Goal: Information Seeking & Learning: Learn about a topic

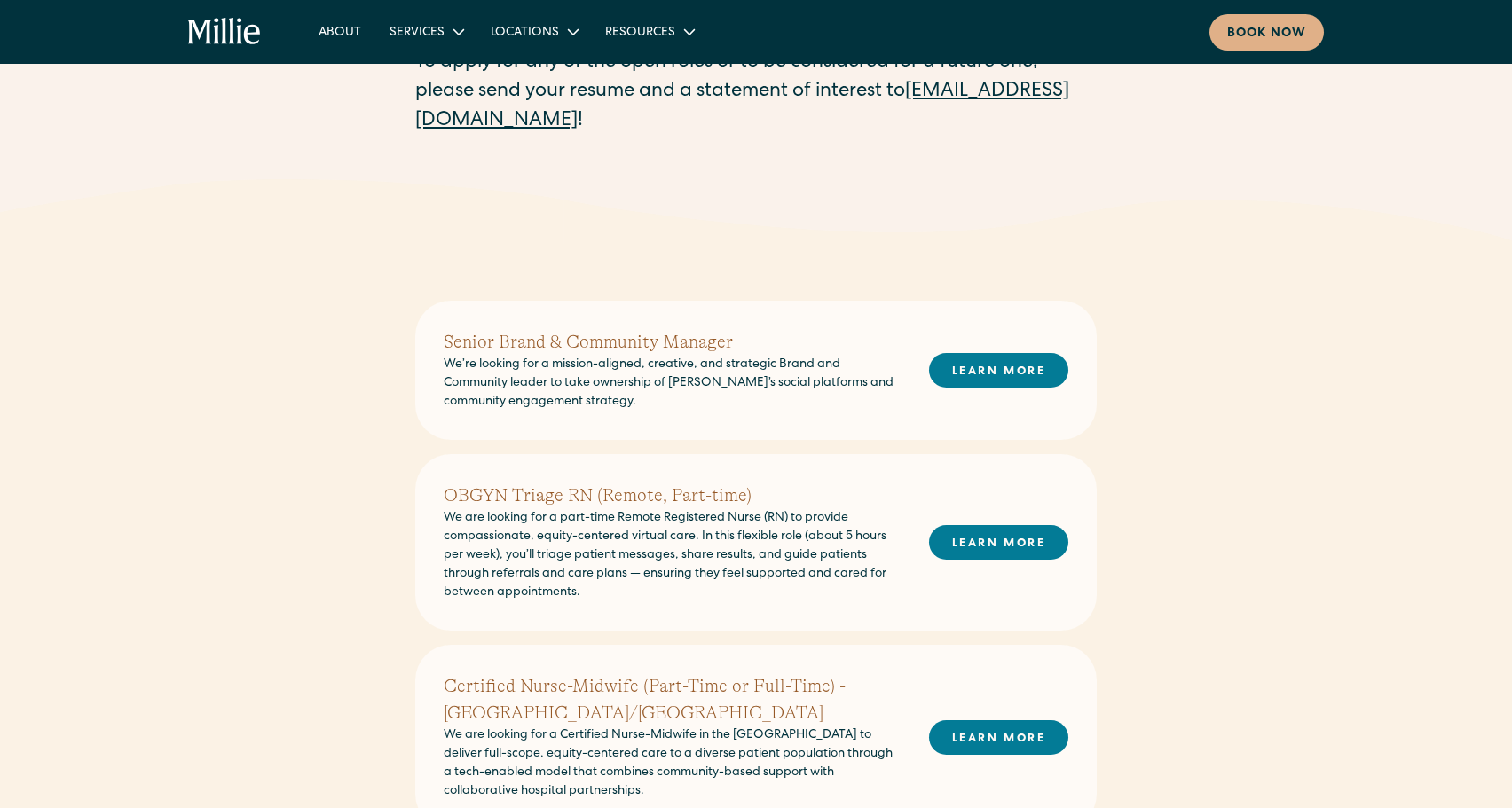
scroll to position [250, 0]
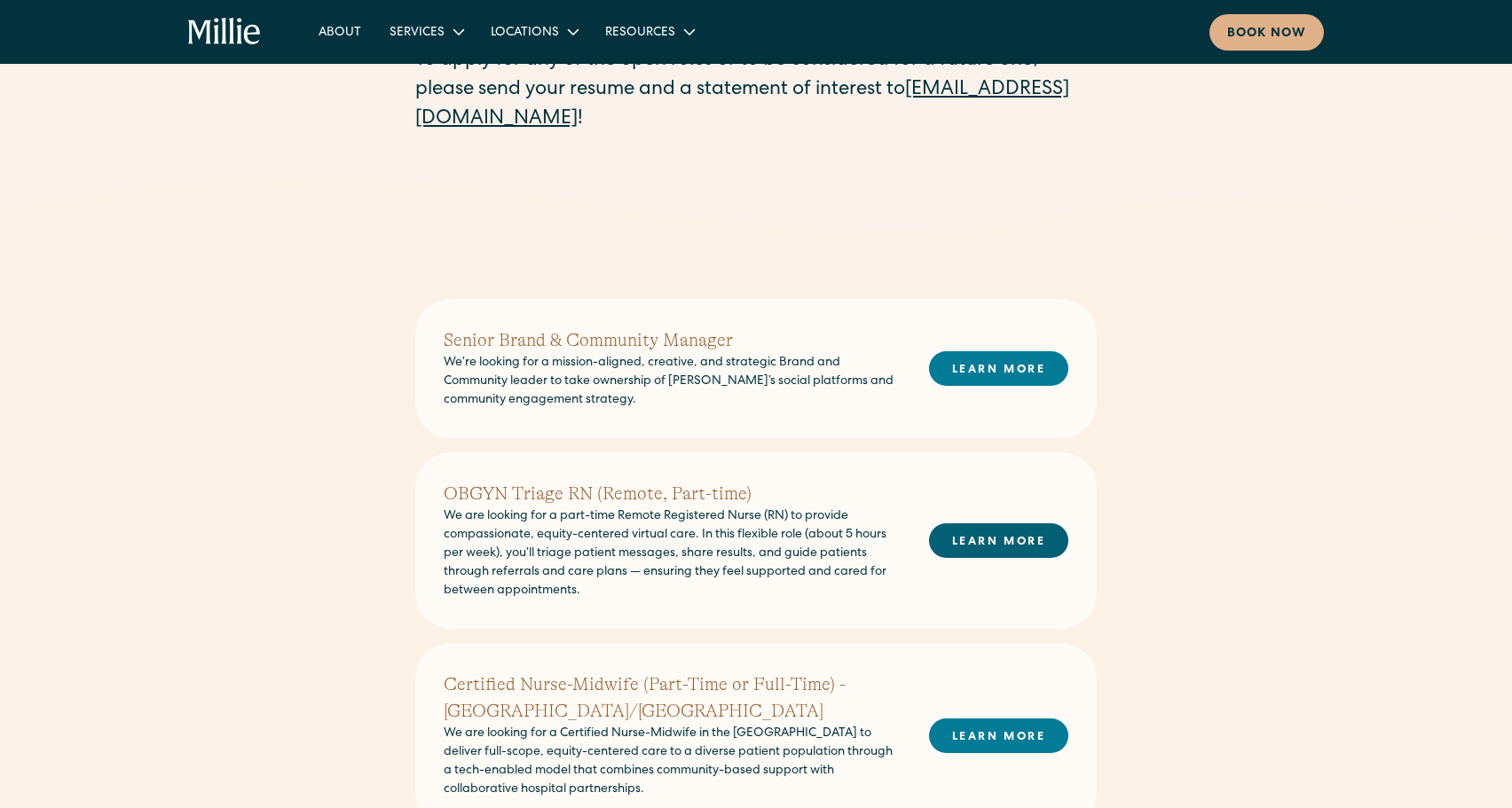
click at [960, 546] on link "LEARN MORE" at bounding box center [998, 540] width 139 height 34
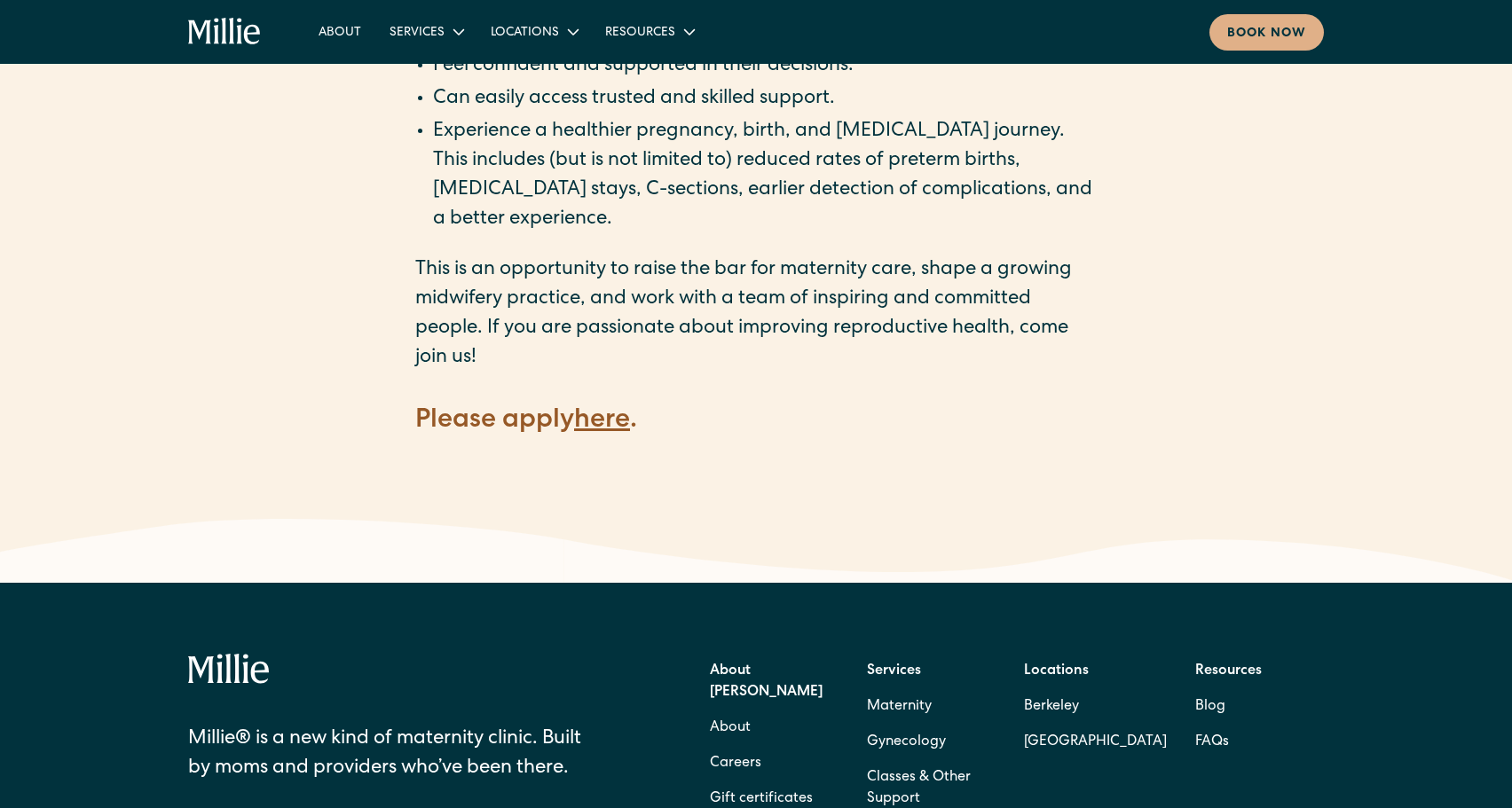
scroll to position [2476, 0]
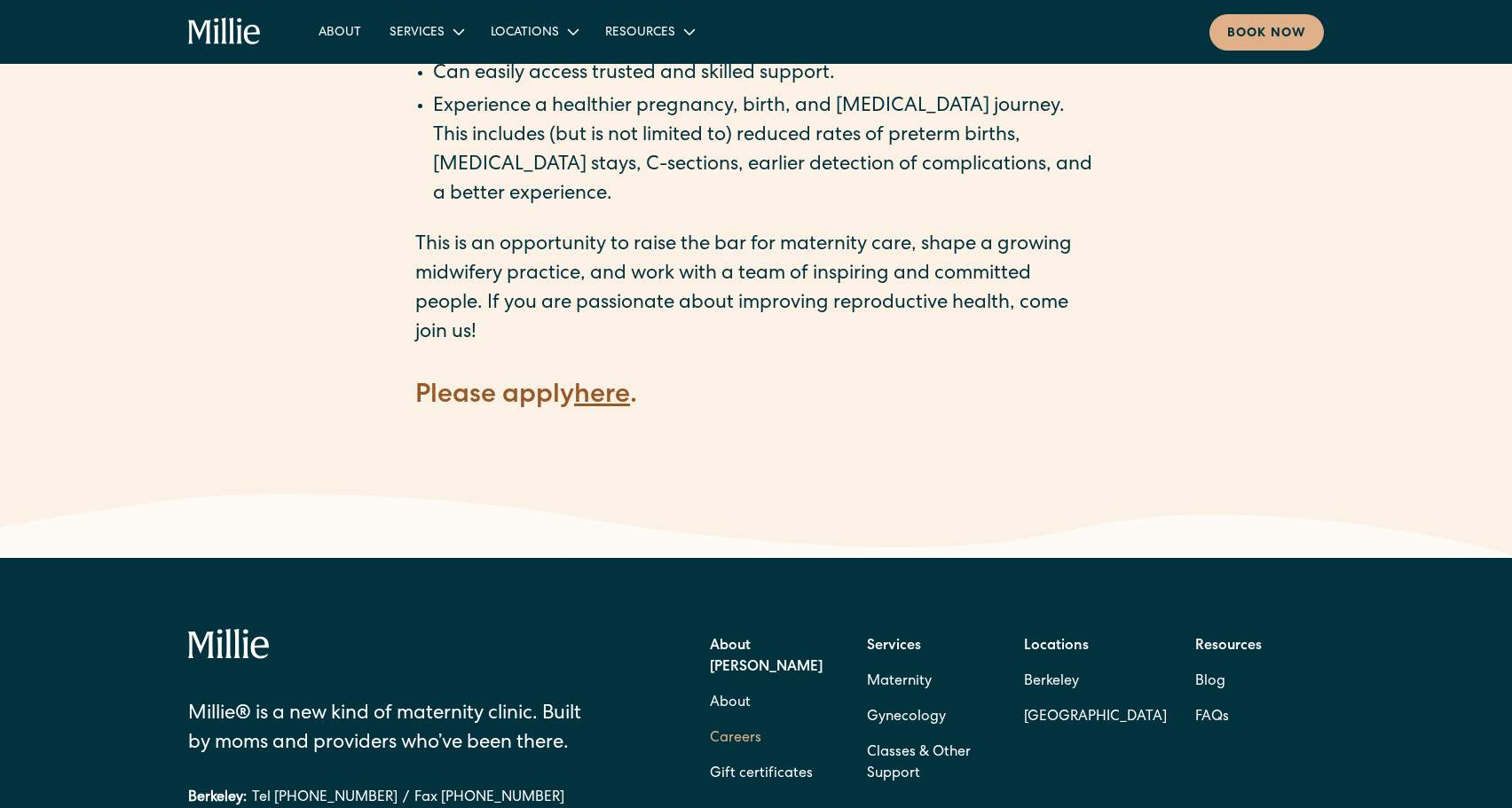
click at [743, 721] on link "Careers" at bounding box center [736, 738] width 52 height 35
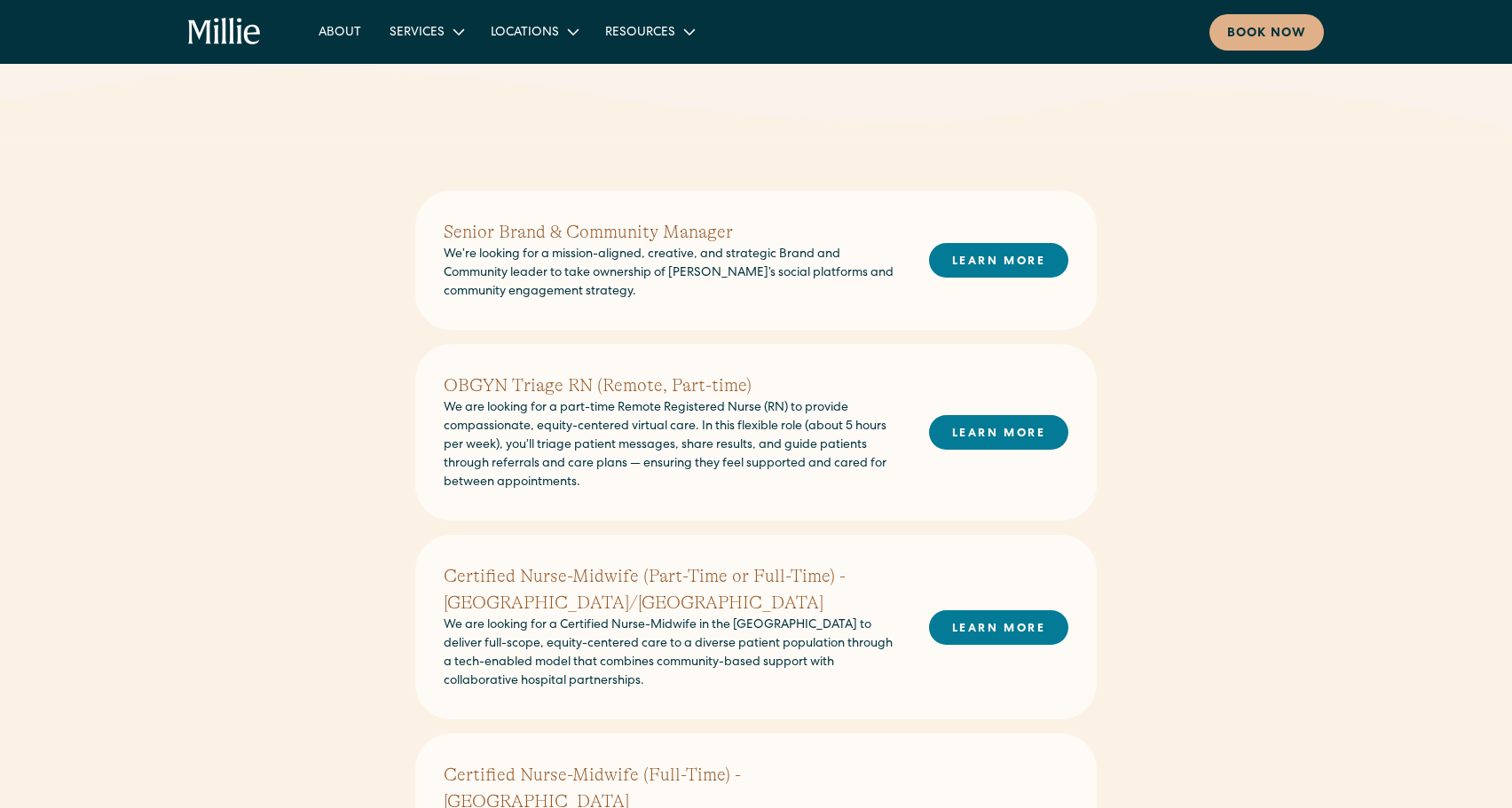
scroll to position [347, 0]
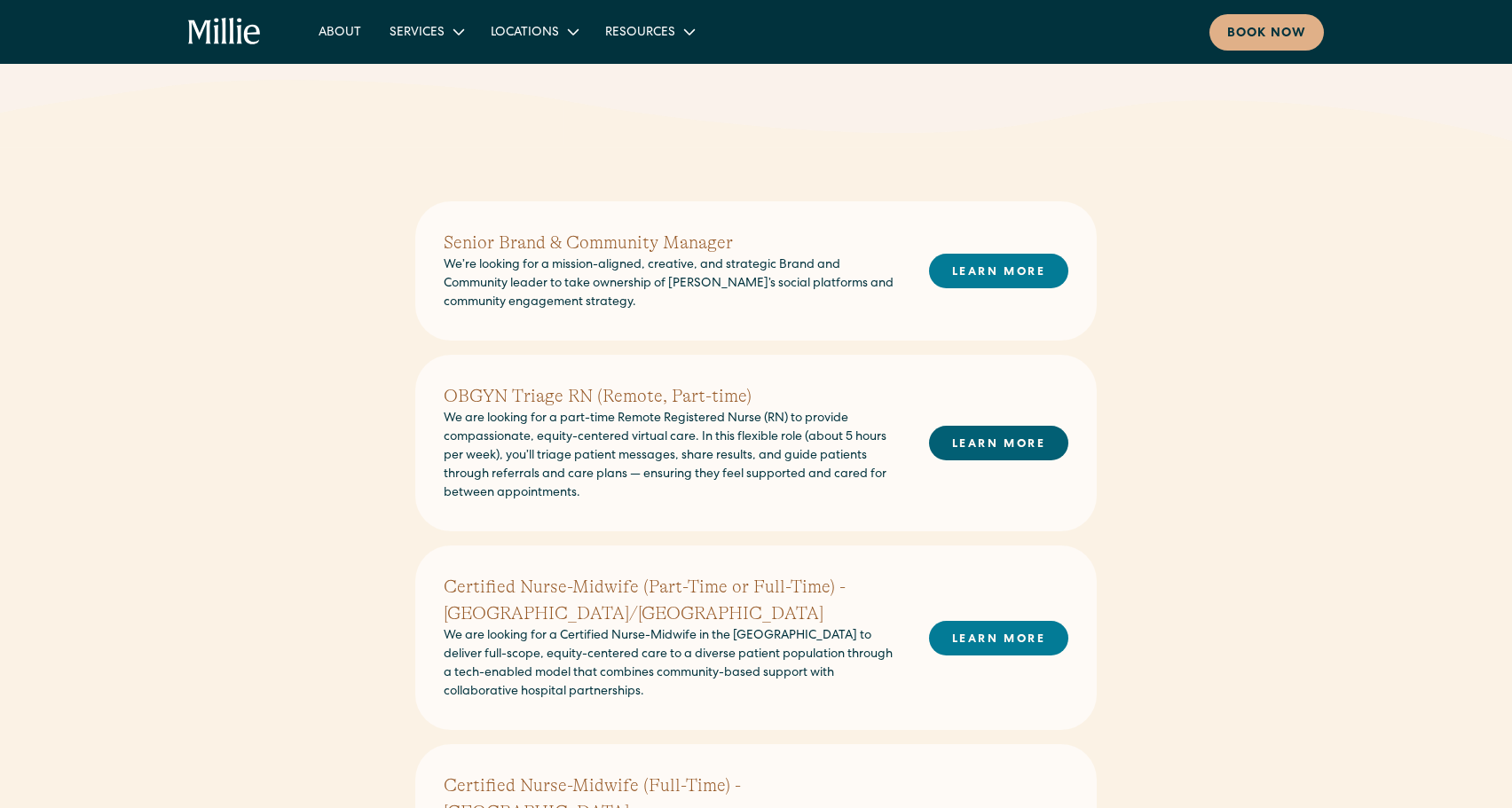
click at [977, 427] on link "LEARN MORE" at bounding box center [998, 443] width 139 height 34
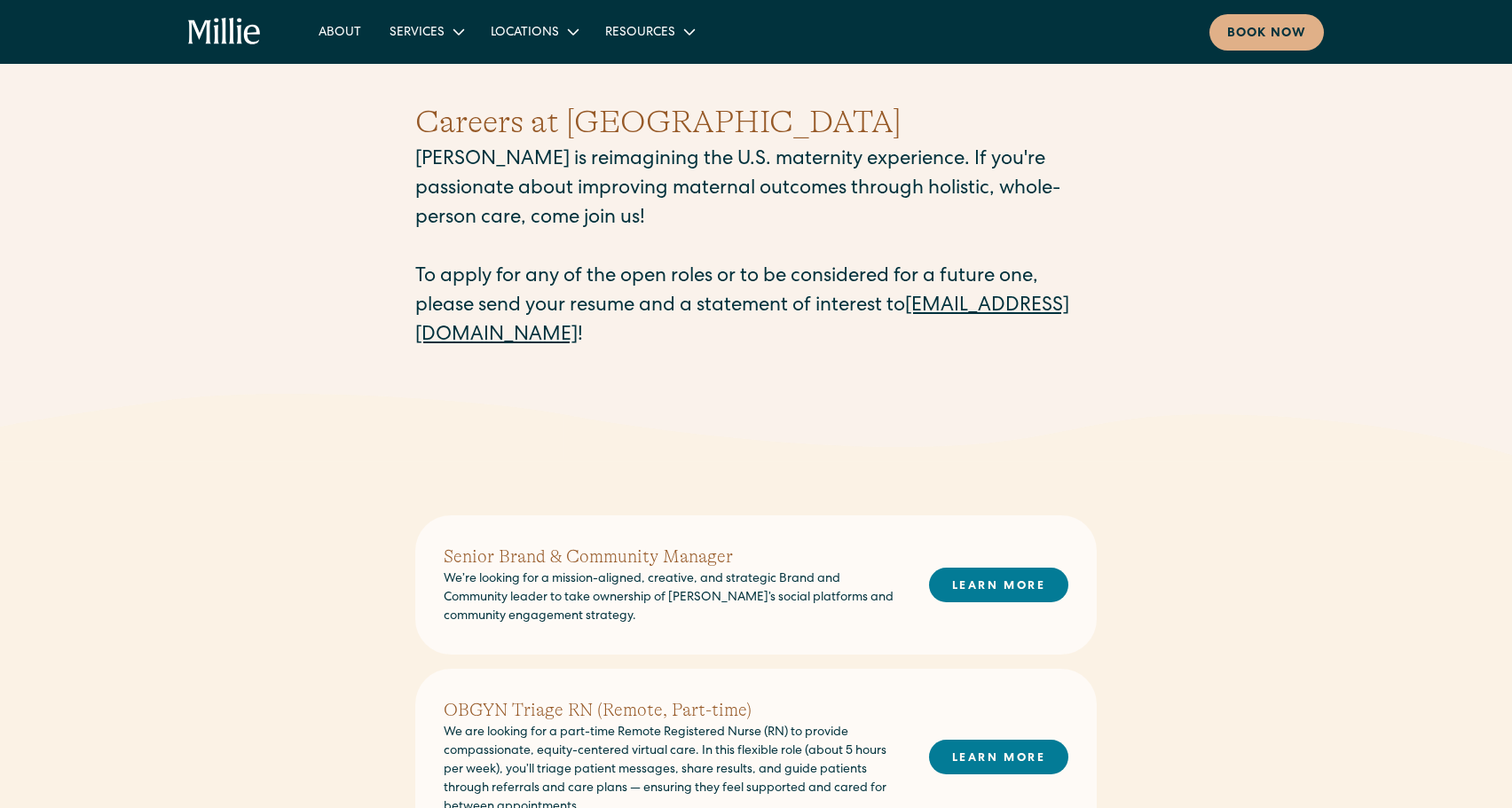
scroll to position [24, 0]
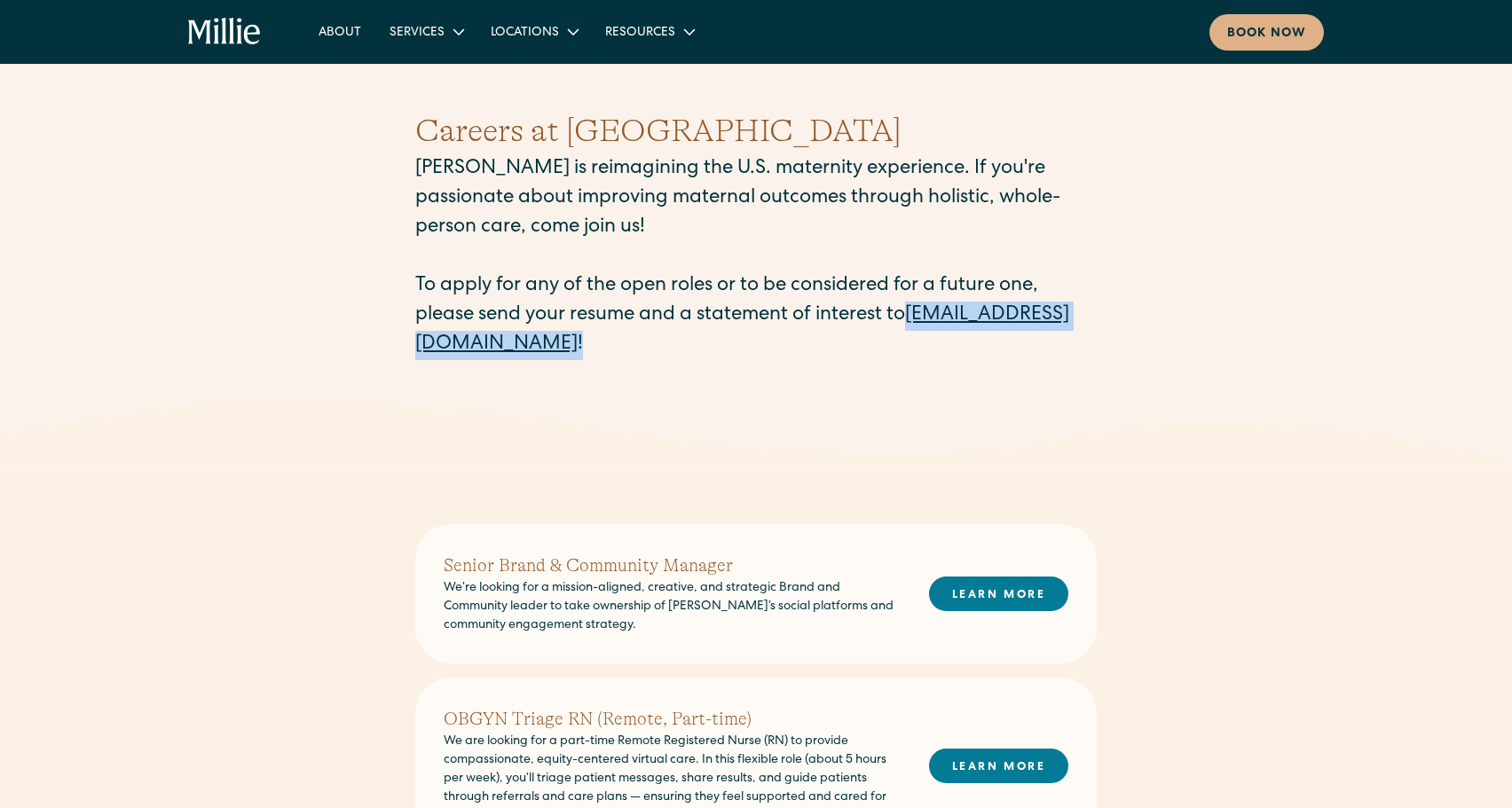
drag, startPoint x: 661, startPoint y: 353, endPoint x: 390, endPoint y: 346, distance: 271.1
click at [390, 346] on div "Careers at Millie Millie is reimagining the U.S. maternity experience. If you'r…" at bounding box center [756, 233] width 1512 height 338
copy p "careers@millieclinic.com !"
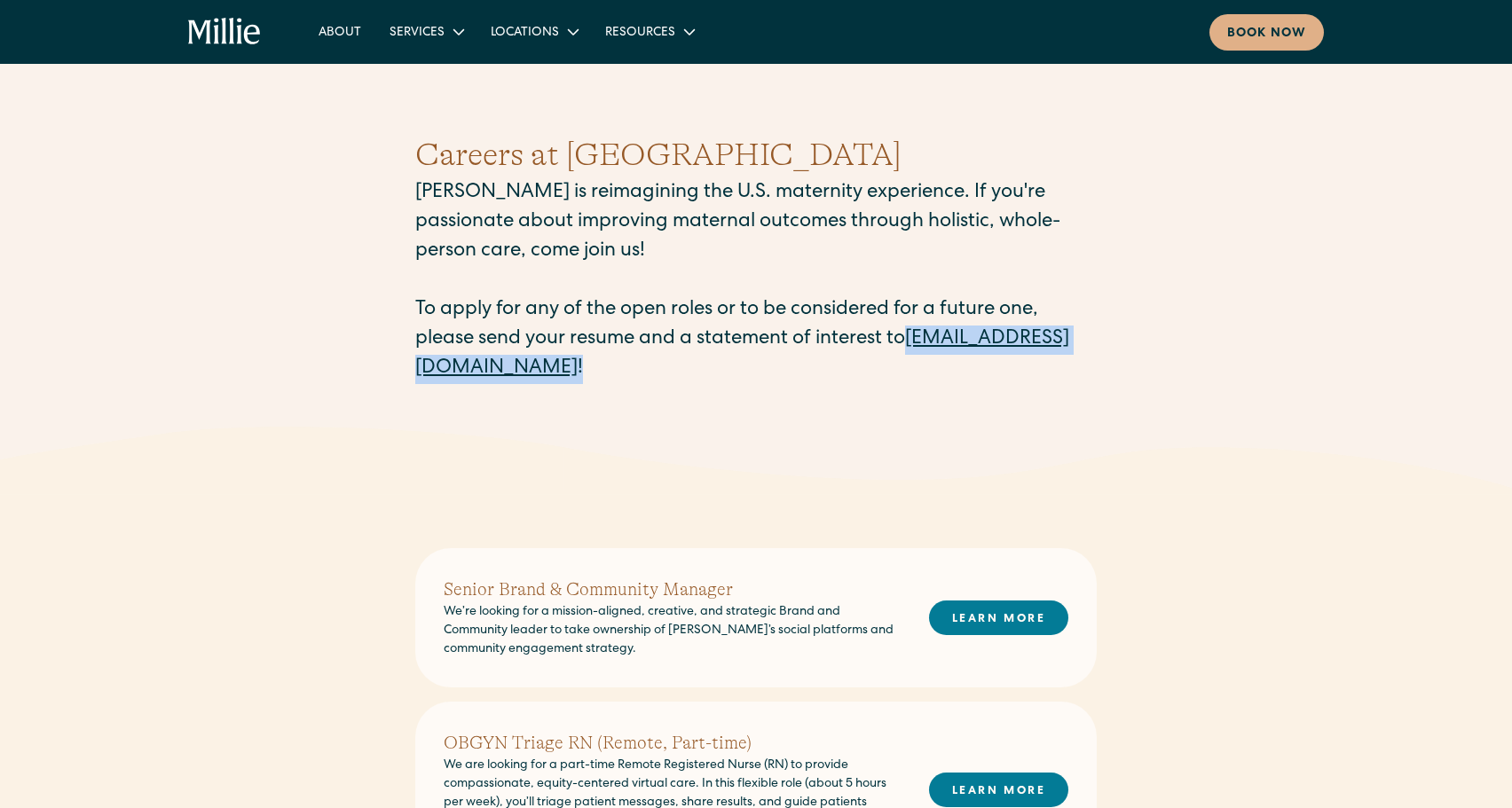
scroll to position [0, 0]
copy p "careers@millieclinic.com !"
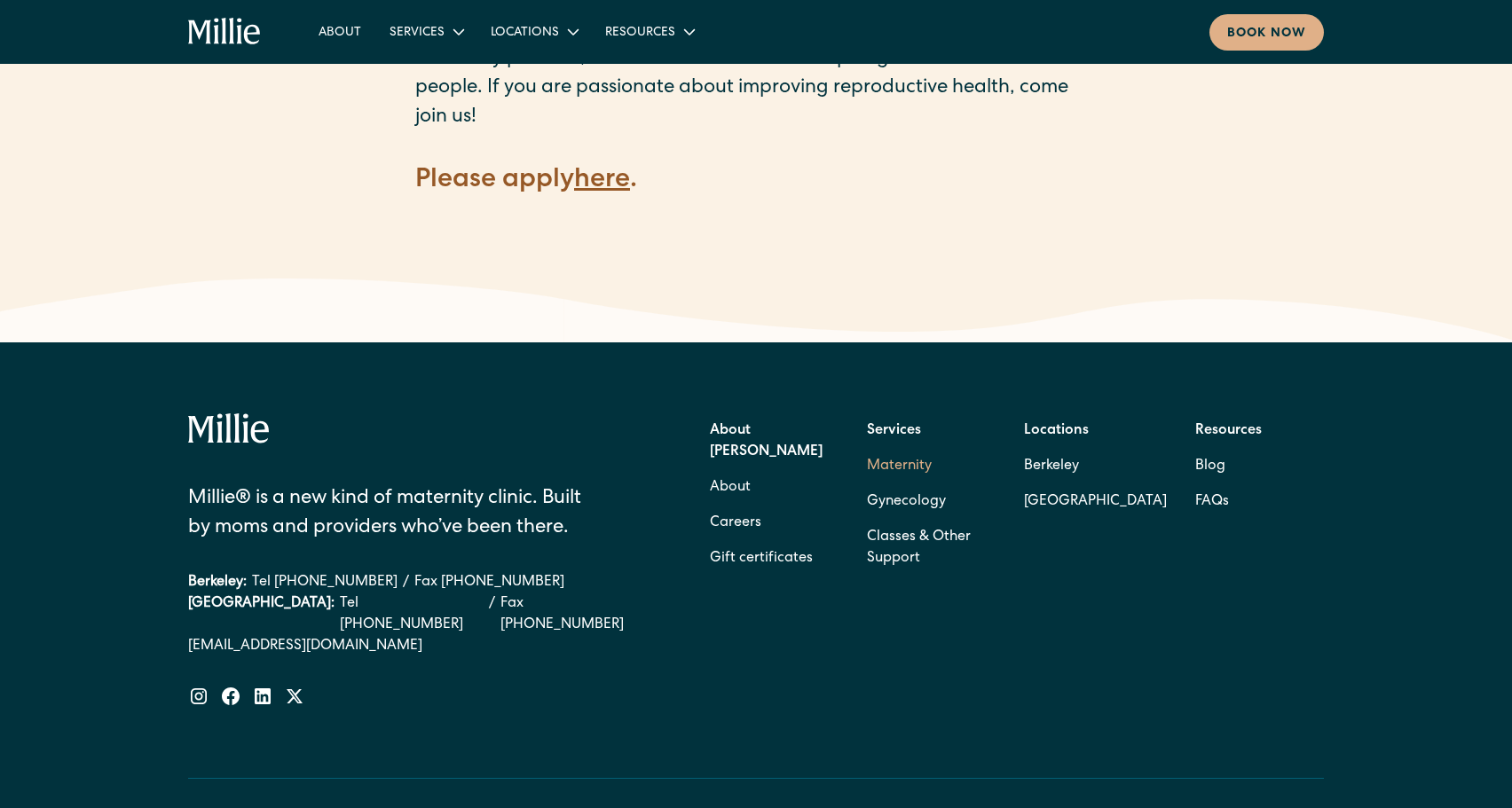
scroll to position [2696, 0]
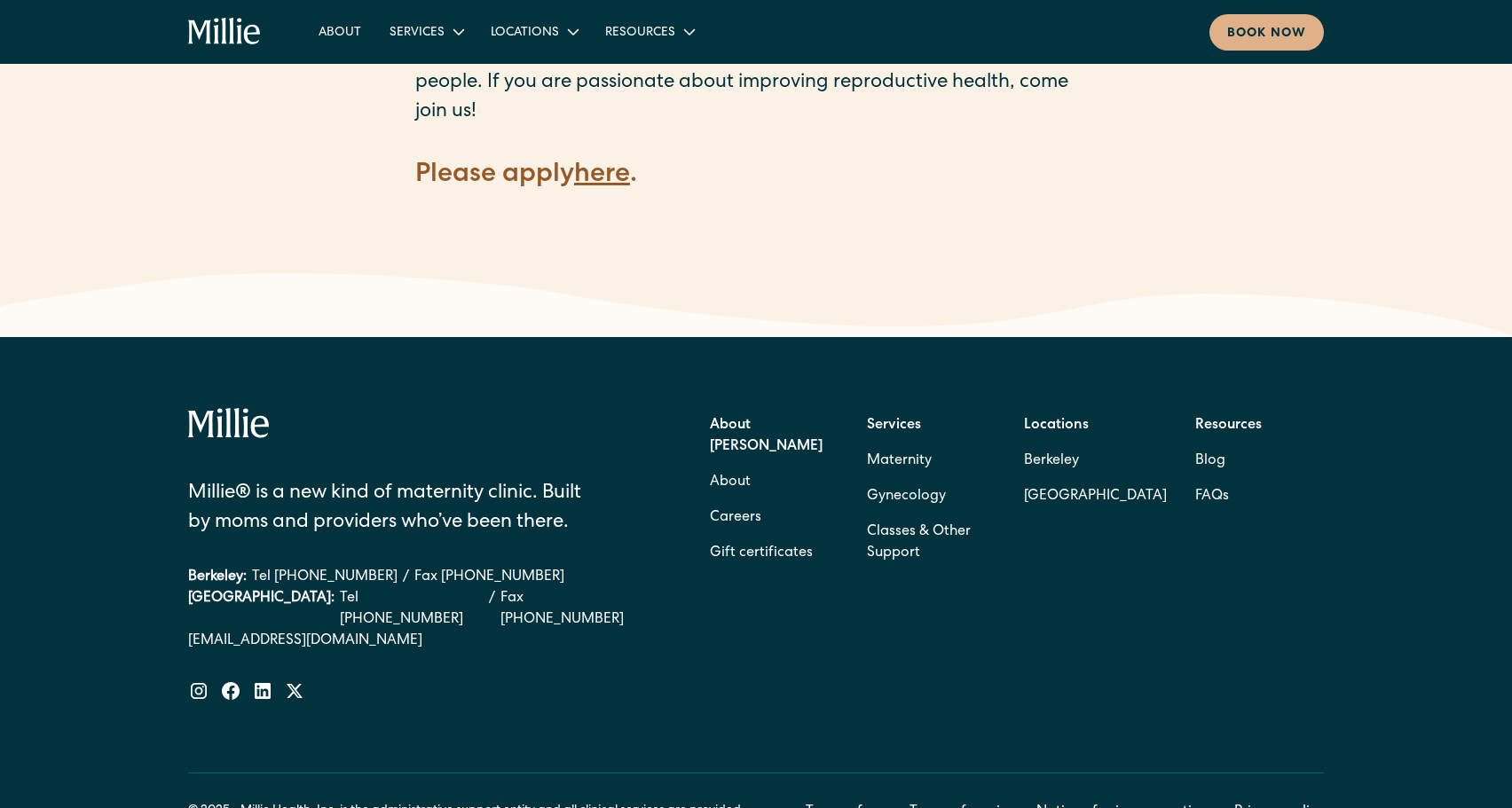
click at [619, 163] on strong "here" at bounding box center [602, 175] width 56 height 26
click at [616, 163] on strong "here" at bounding box center [602, 175] width 56 height 26
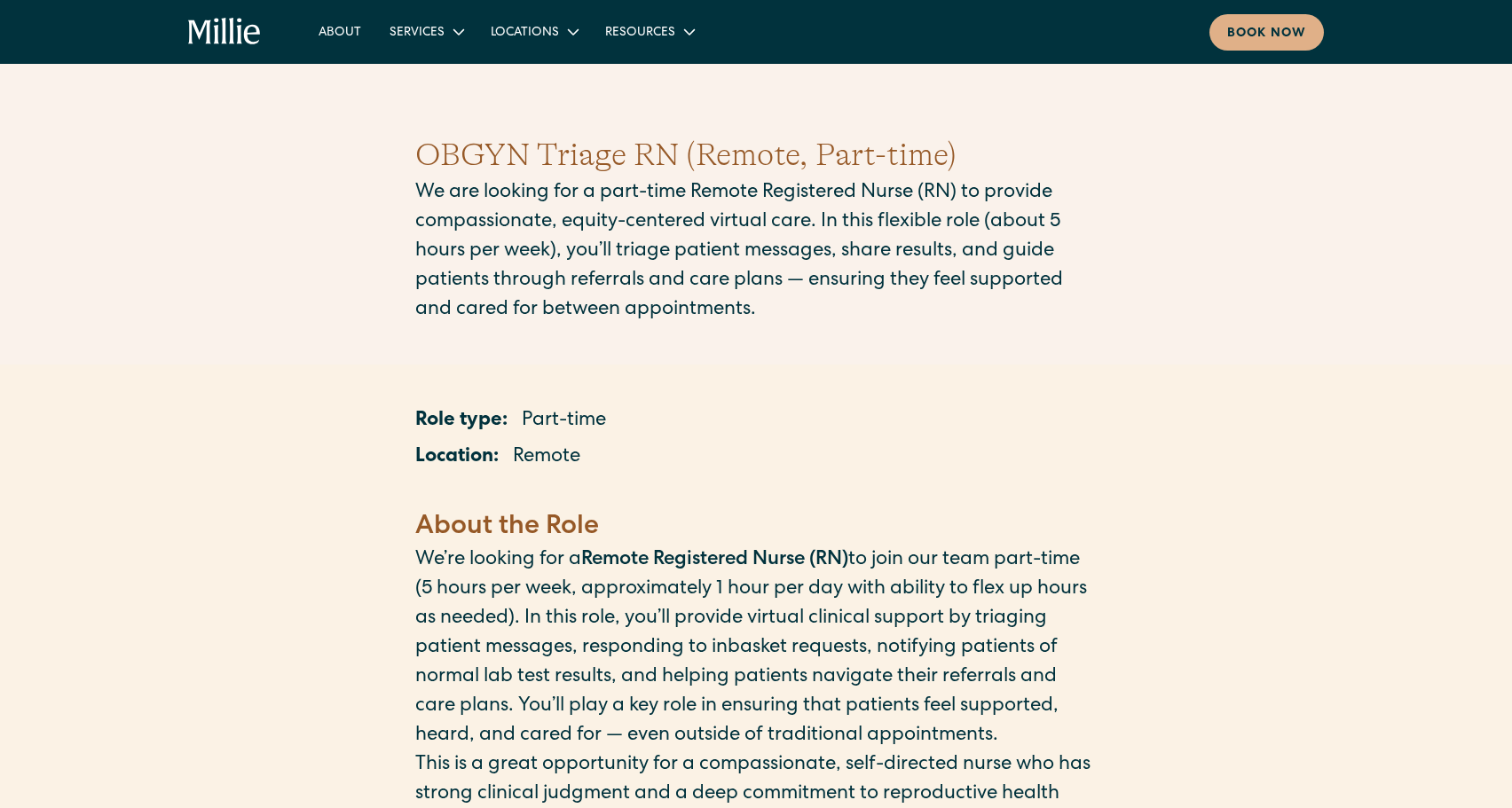
scroll to position [0, 0]
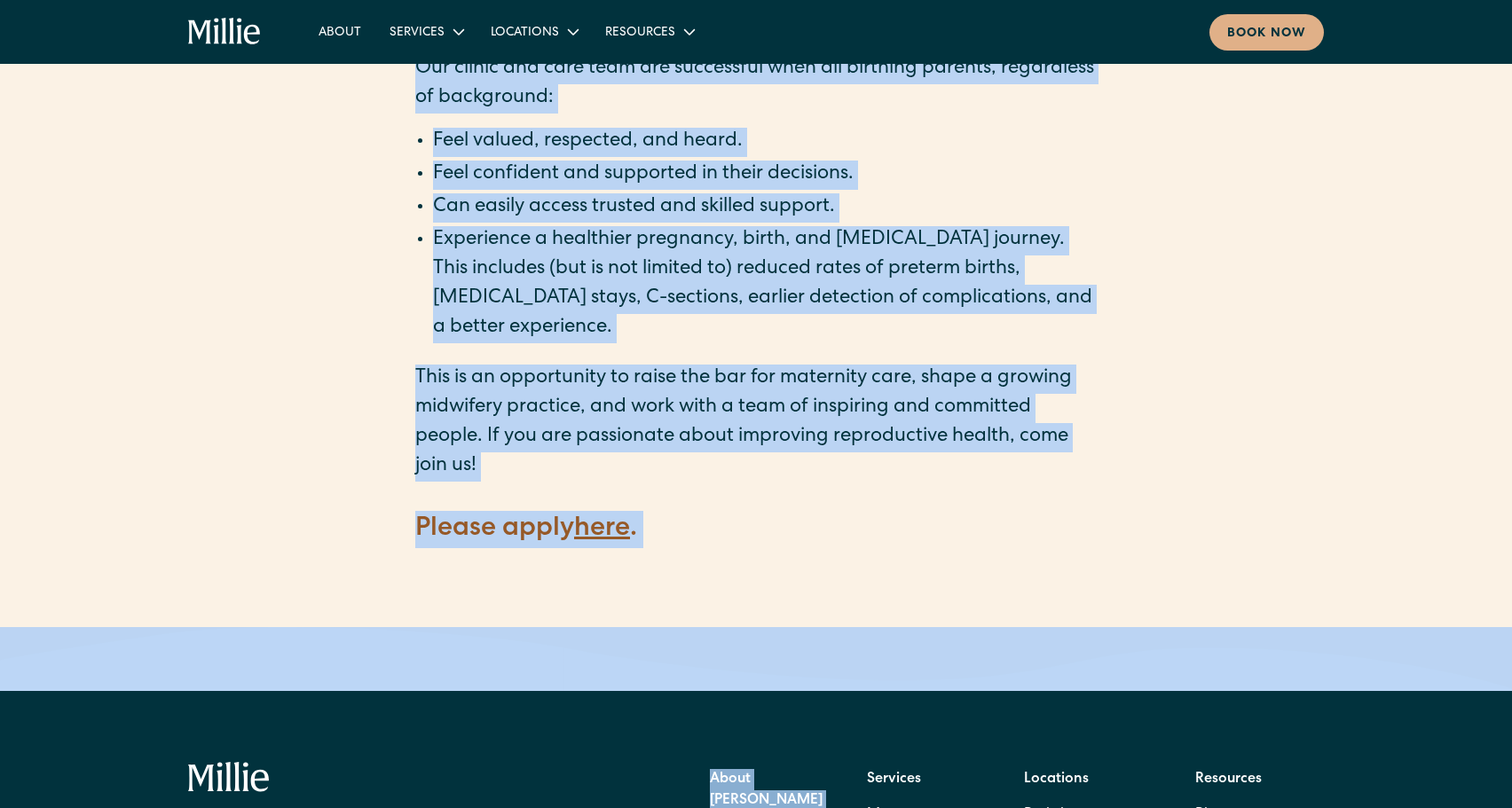
scroll to position [2358, 0]
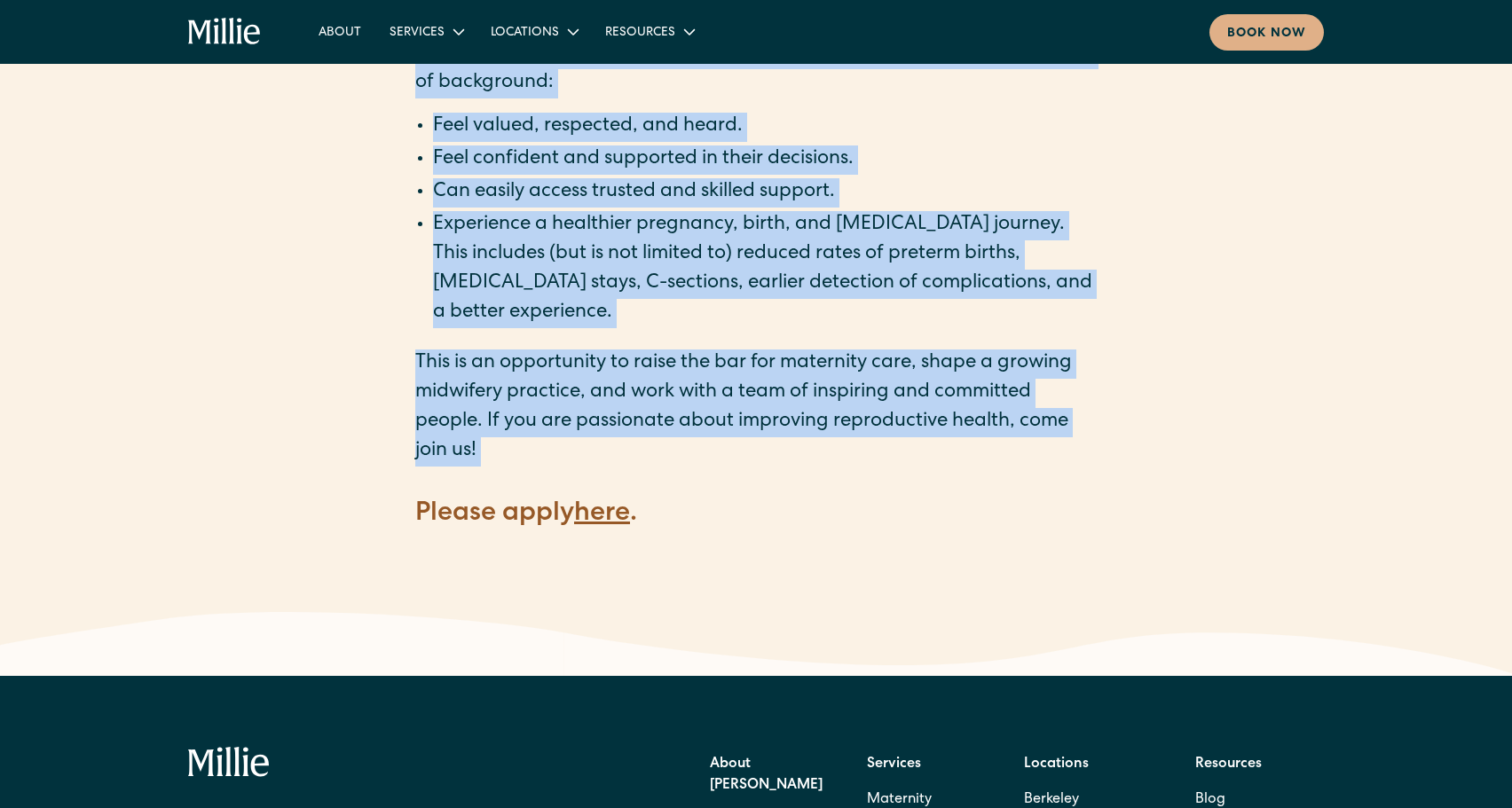
drag, startPoint x: 410, startPoint y: 161, endPoint x: 683, endPoint y: 460, distance: 404.9
copy main "LOREM Ipsumd SI (Ametco, Adip-elit) Se doe tempori utl e dolo-magn Aliqua Enima…"
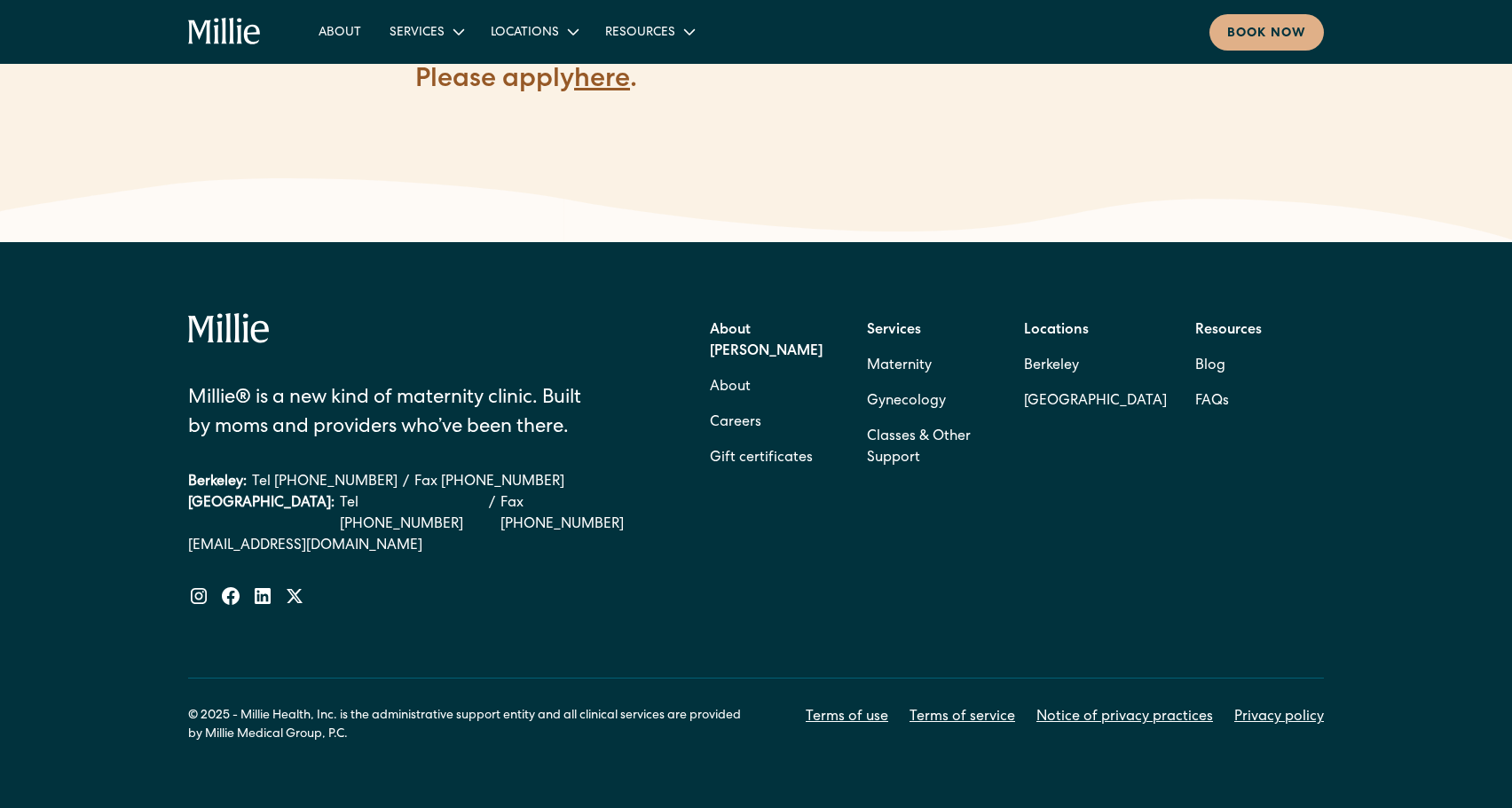
scroll to position [2791, 0]
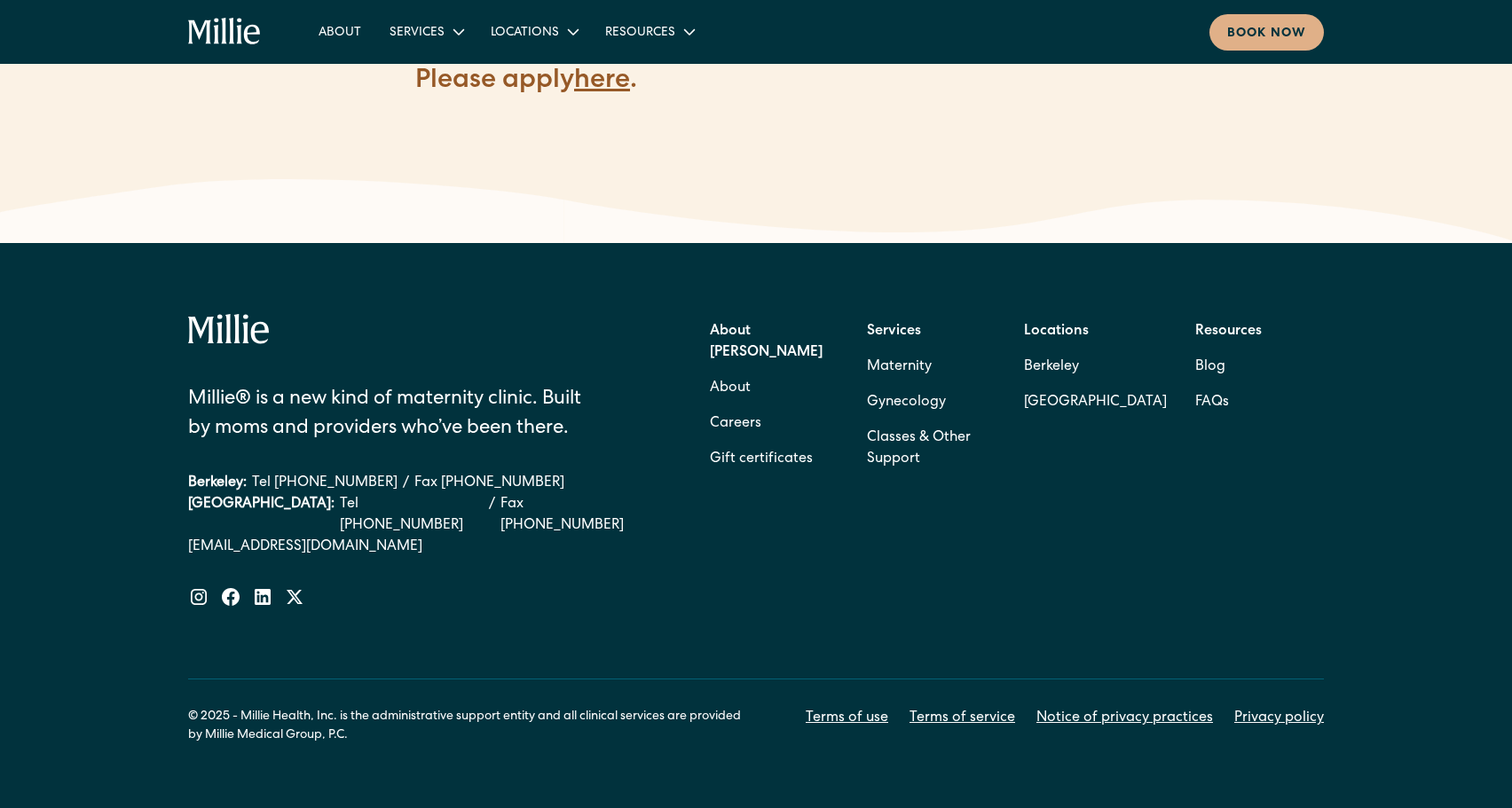
click at [1180, 384] on div "About Millie About Careers Gift certificates Services Maternity Gynecology Clas…" at bounding box center [1017, 396] width 614 height 163
click at [1190, 379] on div "About Millie About Careers Gift certificates Services Maternity Gynecology Clas…" at bounding box center [1017, 396] width 614 height 163
click at [1200, 385] on link "FAQs" at bounding box center [1211, 402] width 34 height 35
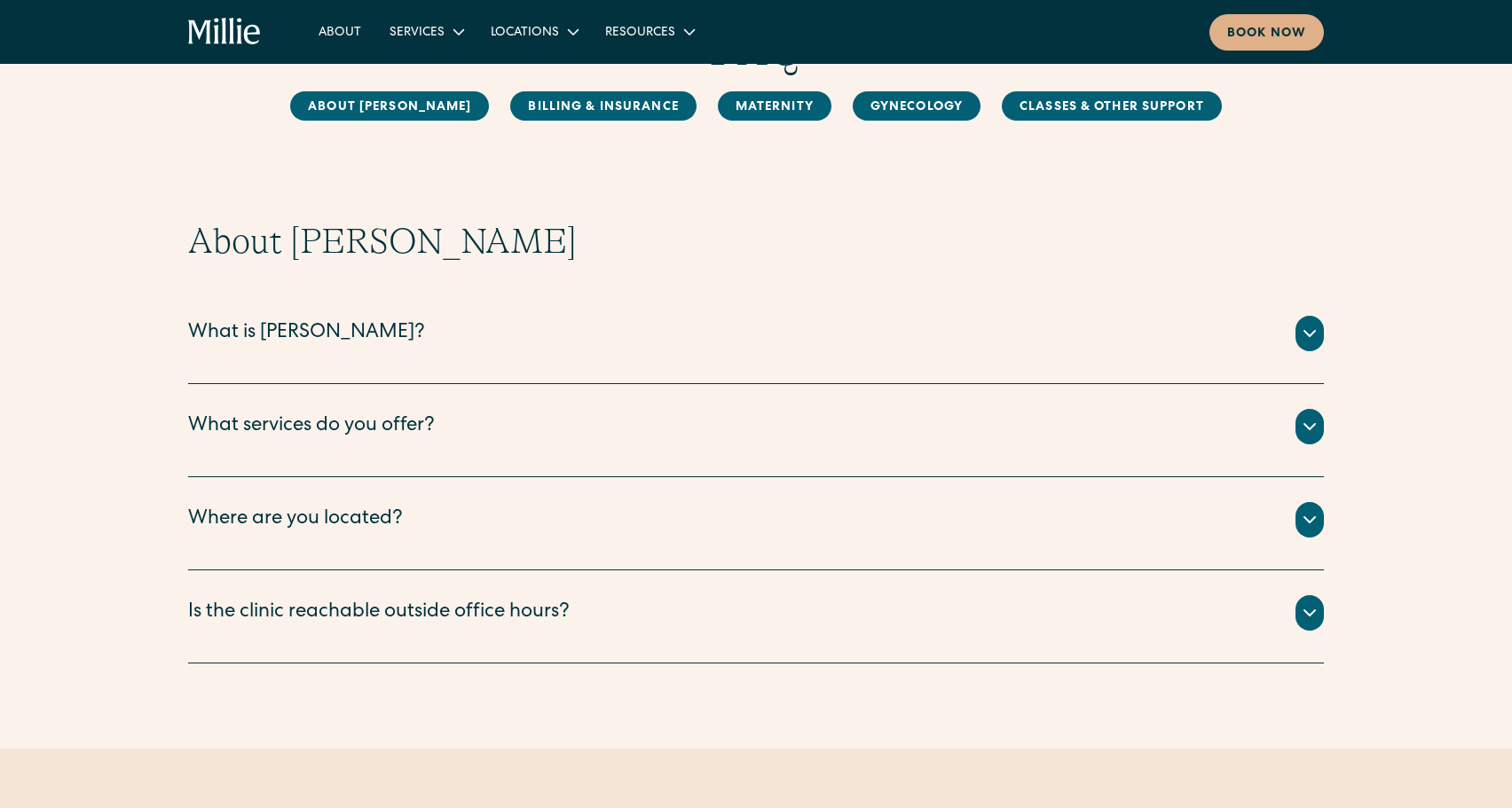
scroll to position [123, 0]
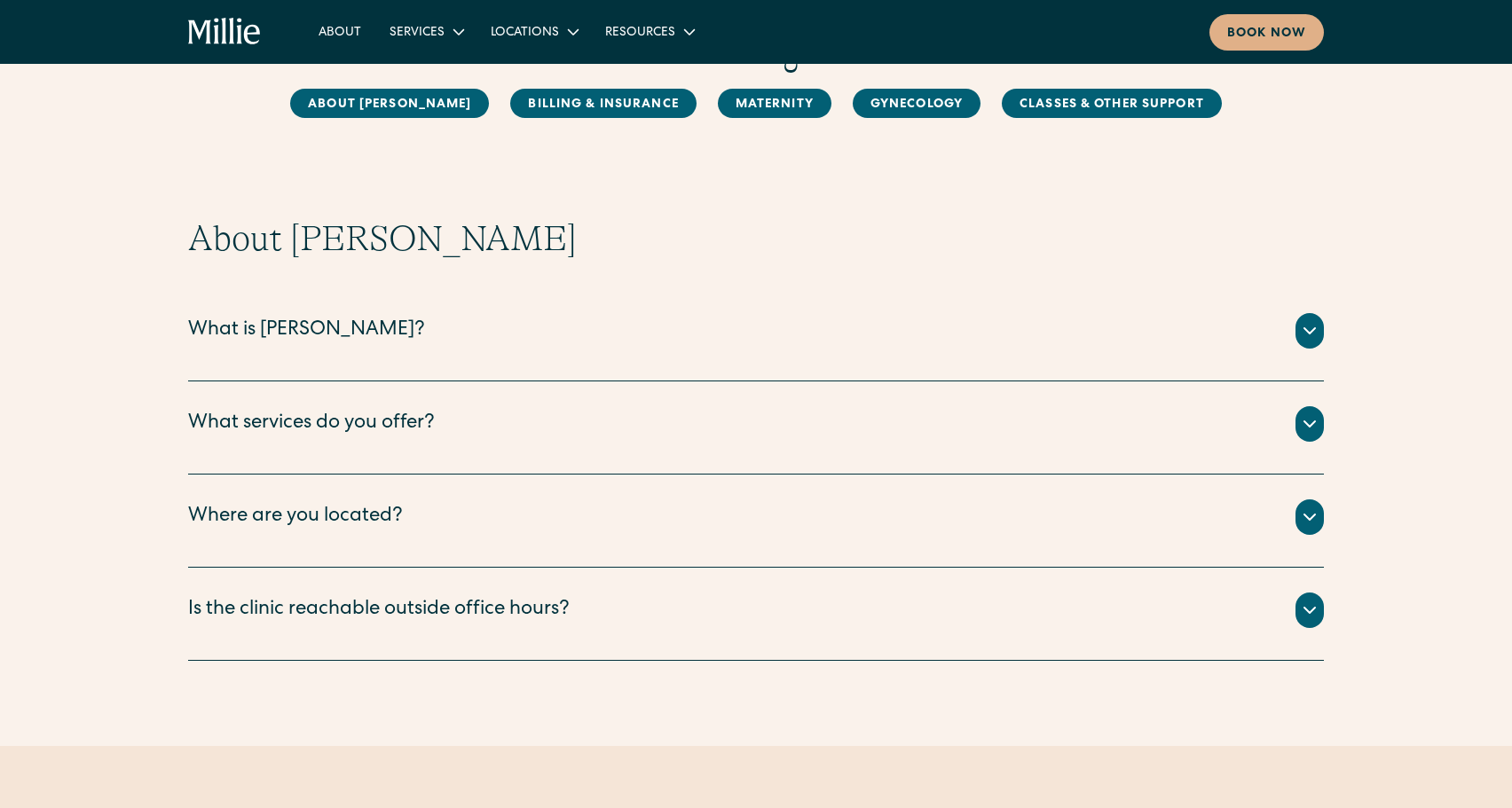
click at [1307, 337] on icon at bounding box center [1309, 330] width 21 height 21
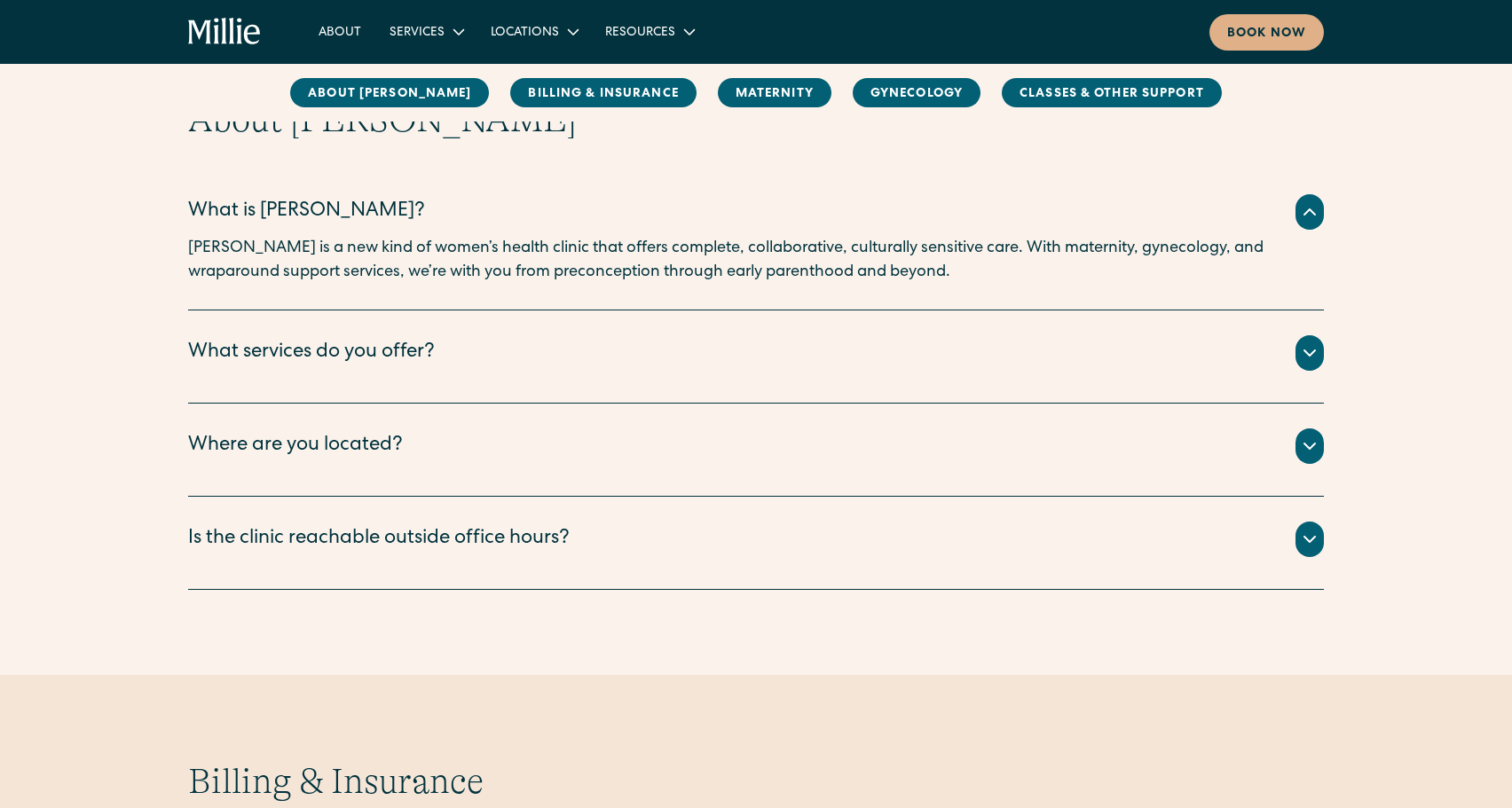
scroll to position [242, 0]
click at [1302, 351] on icon at bounding box center [1309, 351] width 21 height 21
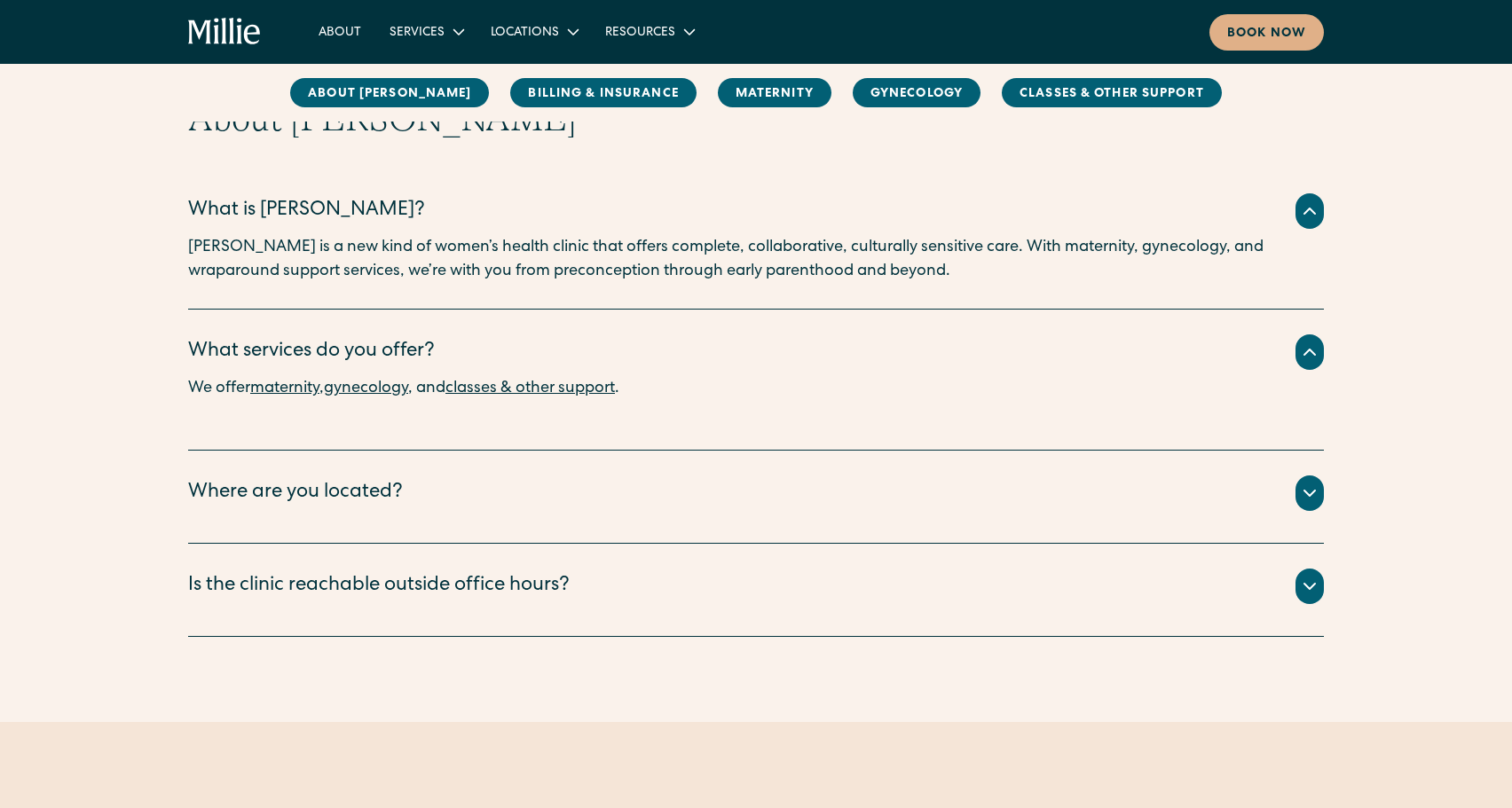
click at [1316, 506] on div at bounding box center [1309, 493] width 28 height 35
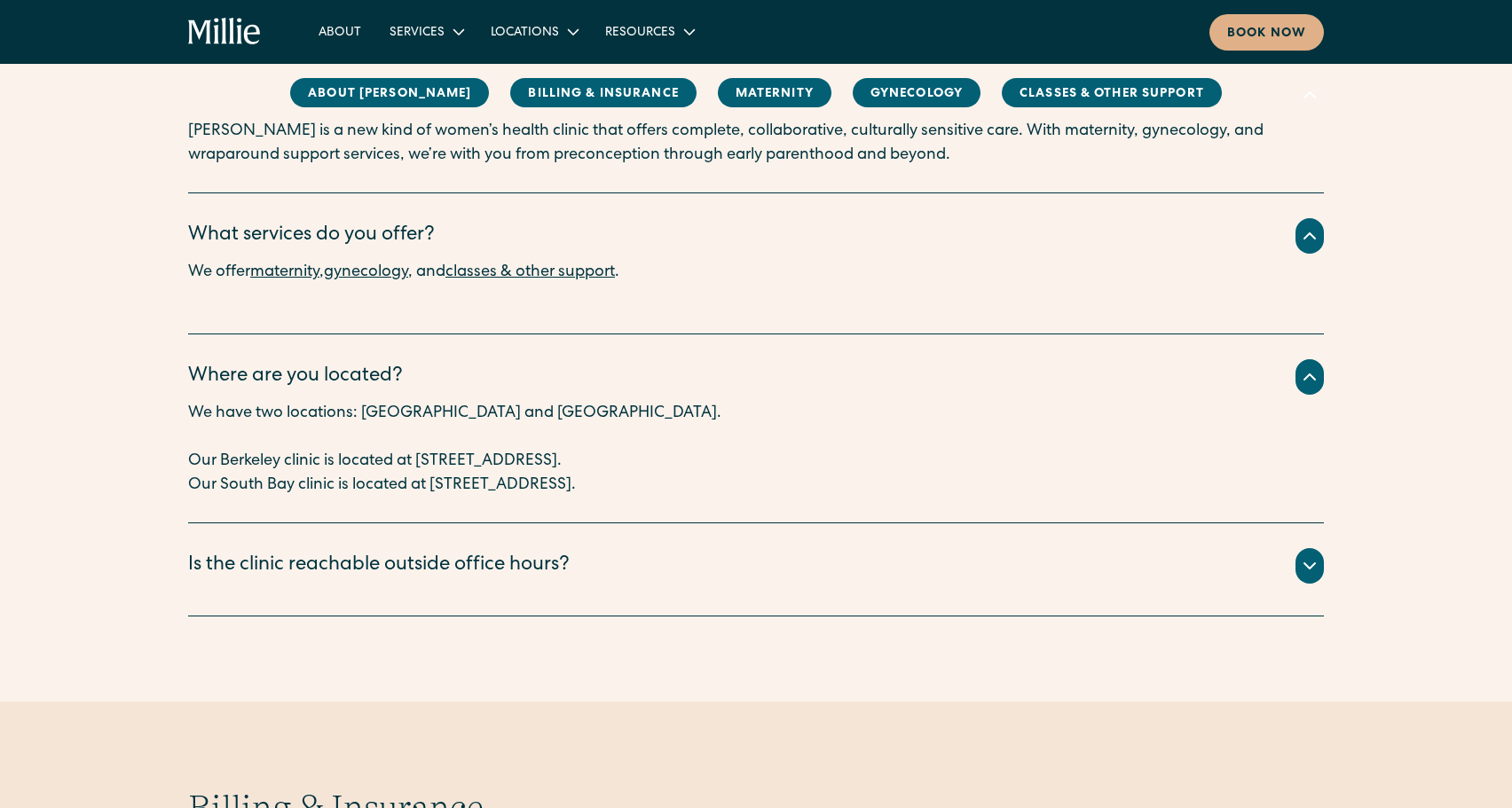
scroll to position [360, 0]
click at [1305, 563] on icon at bounding box center [1309, 565] width 11 height 5
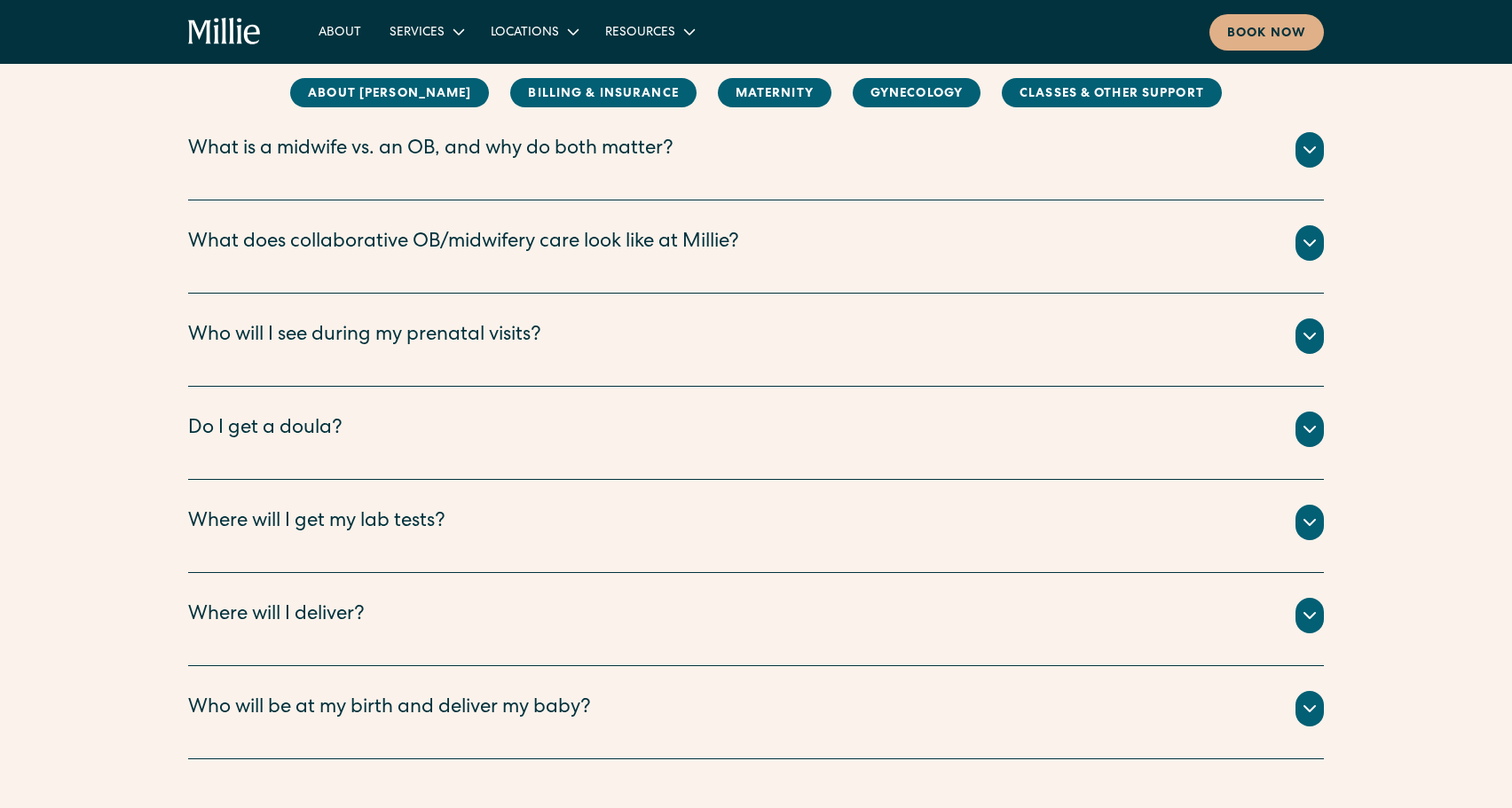
scroll to position [2119, 0]
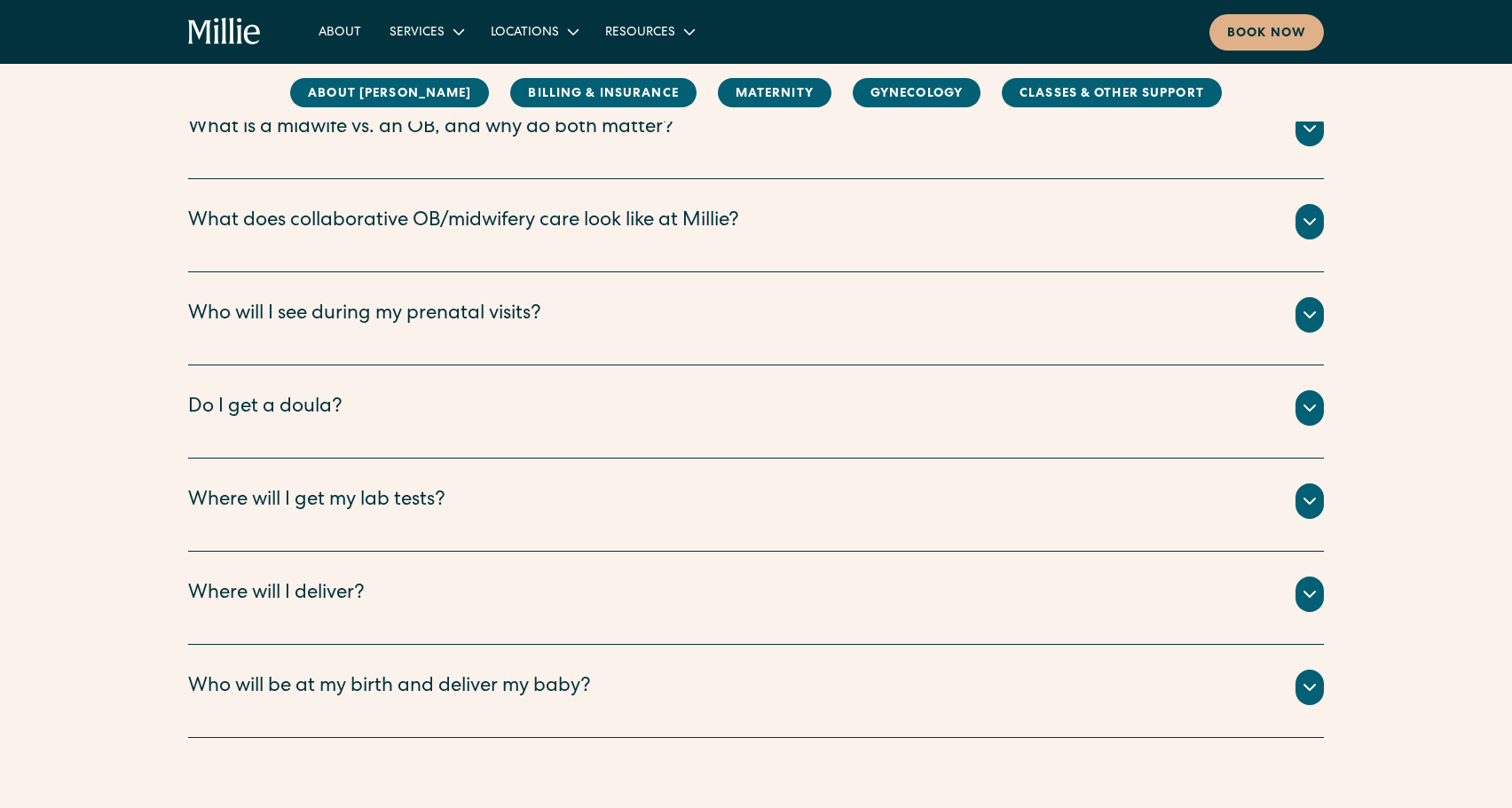
click at [1300, 499] on icon at bounding box center [1309, 500] width 21 height 21
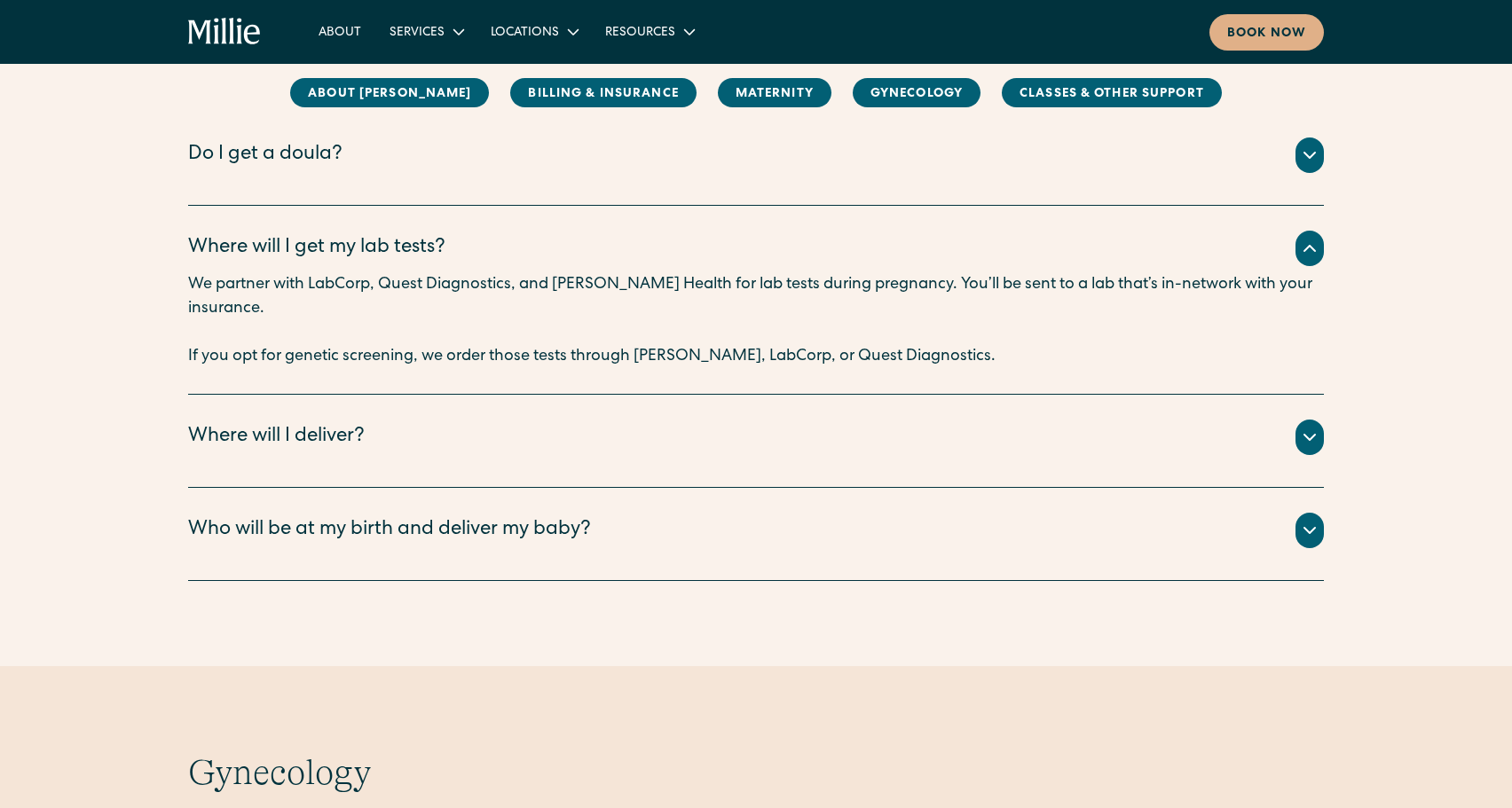
scroll to position [2374, 0]
click at [1307, 517] on icon at bounding box center [1309, 527] width 21 height 21
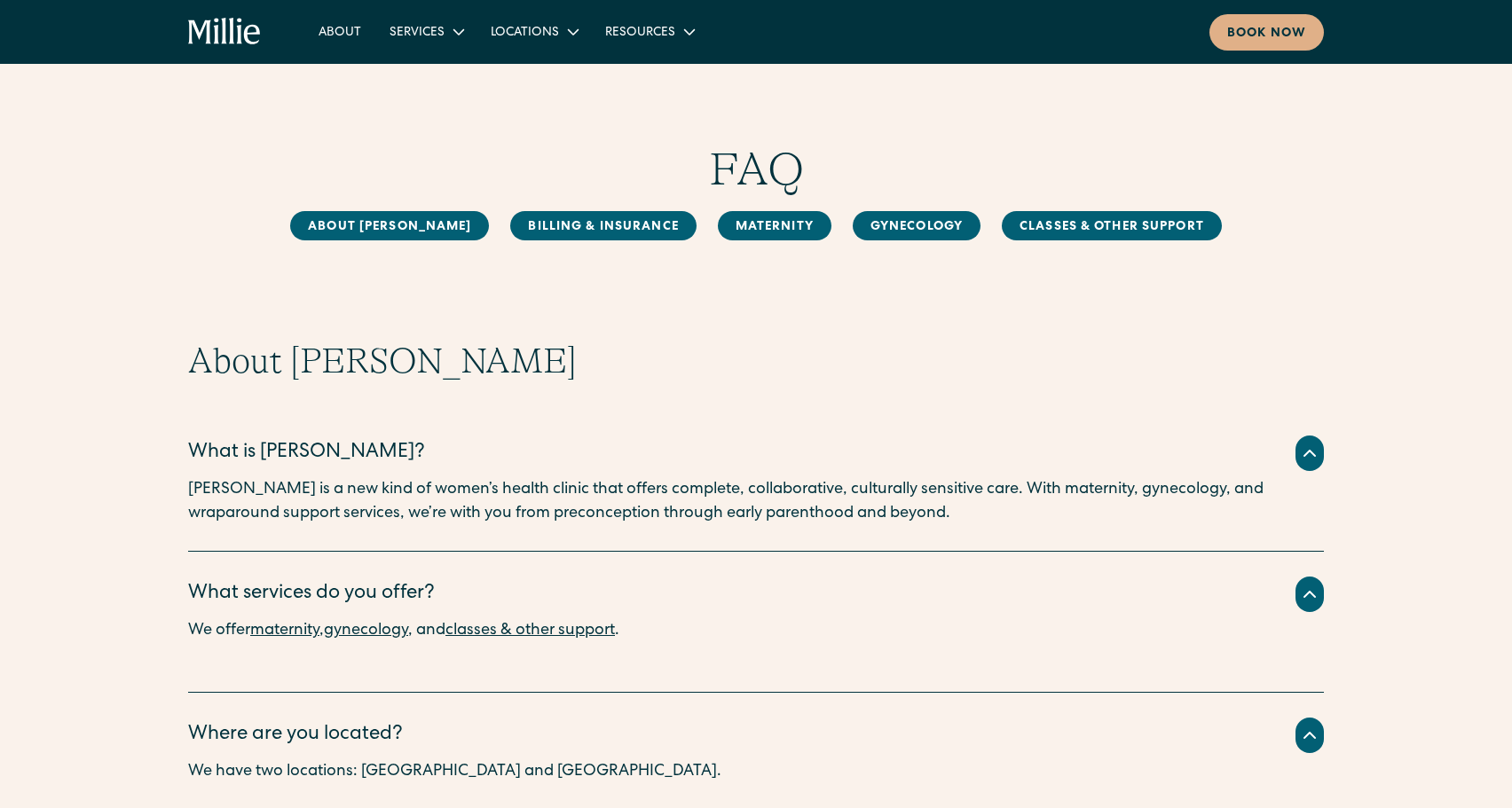
scroll to position [0, 0]
click at [348, 32] on link "About" at bounding box center [340, 32] width 71 height 29
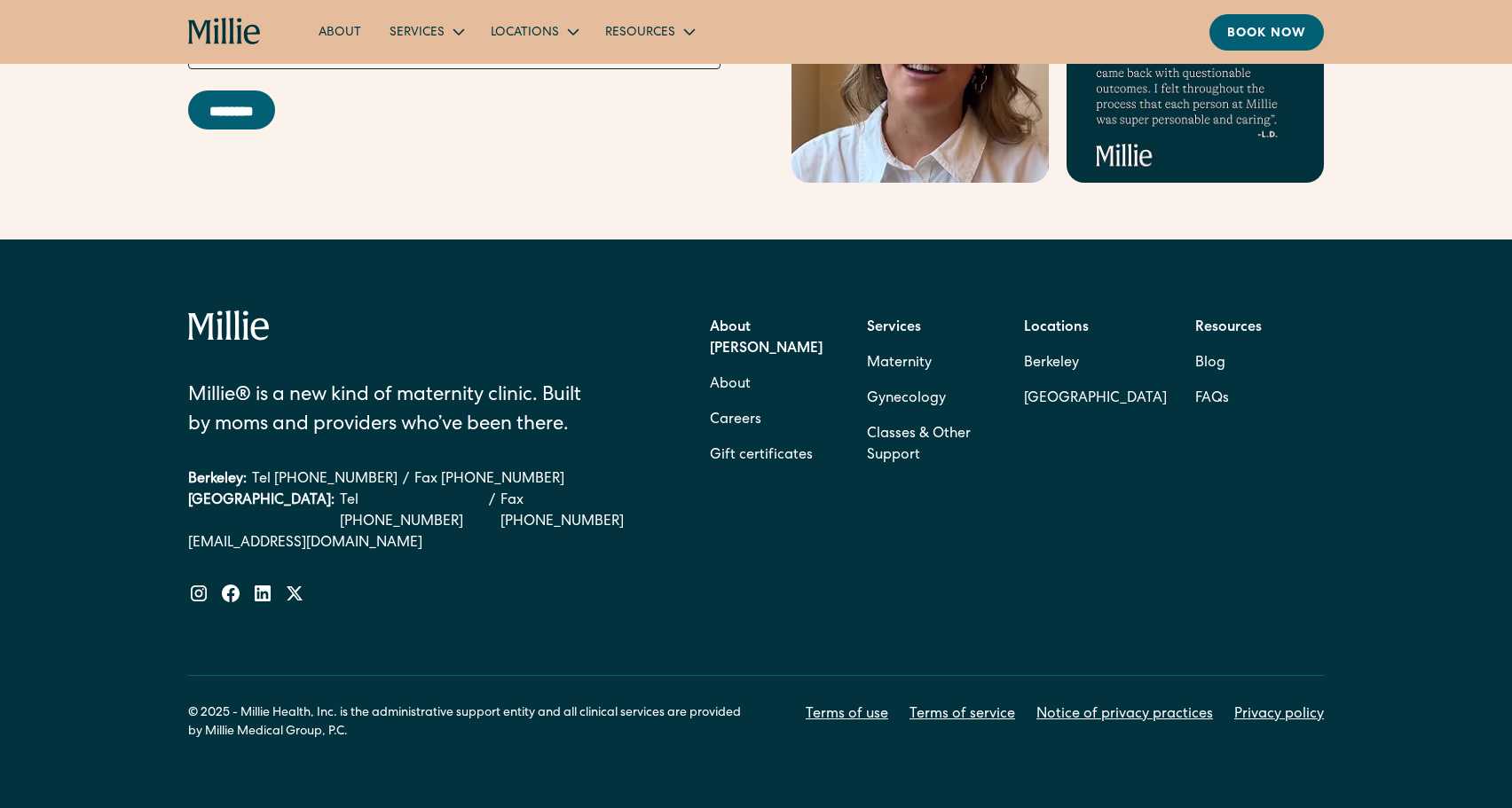
scroll to position [5649, 0]
